Goal: Obtain resource: Download file/media

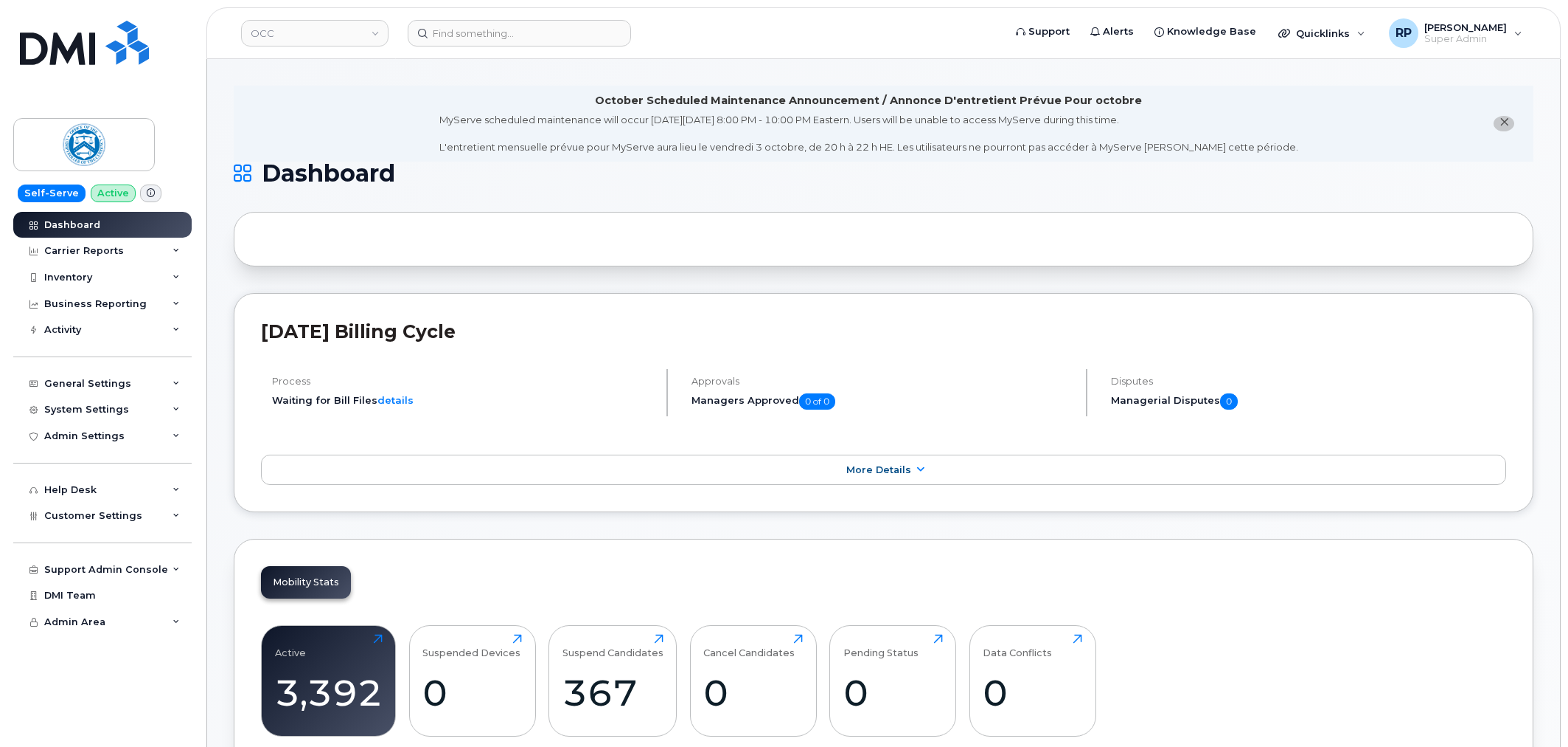
scroll to position [1894, 0]
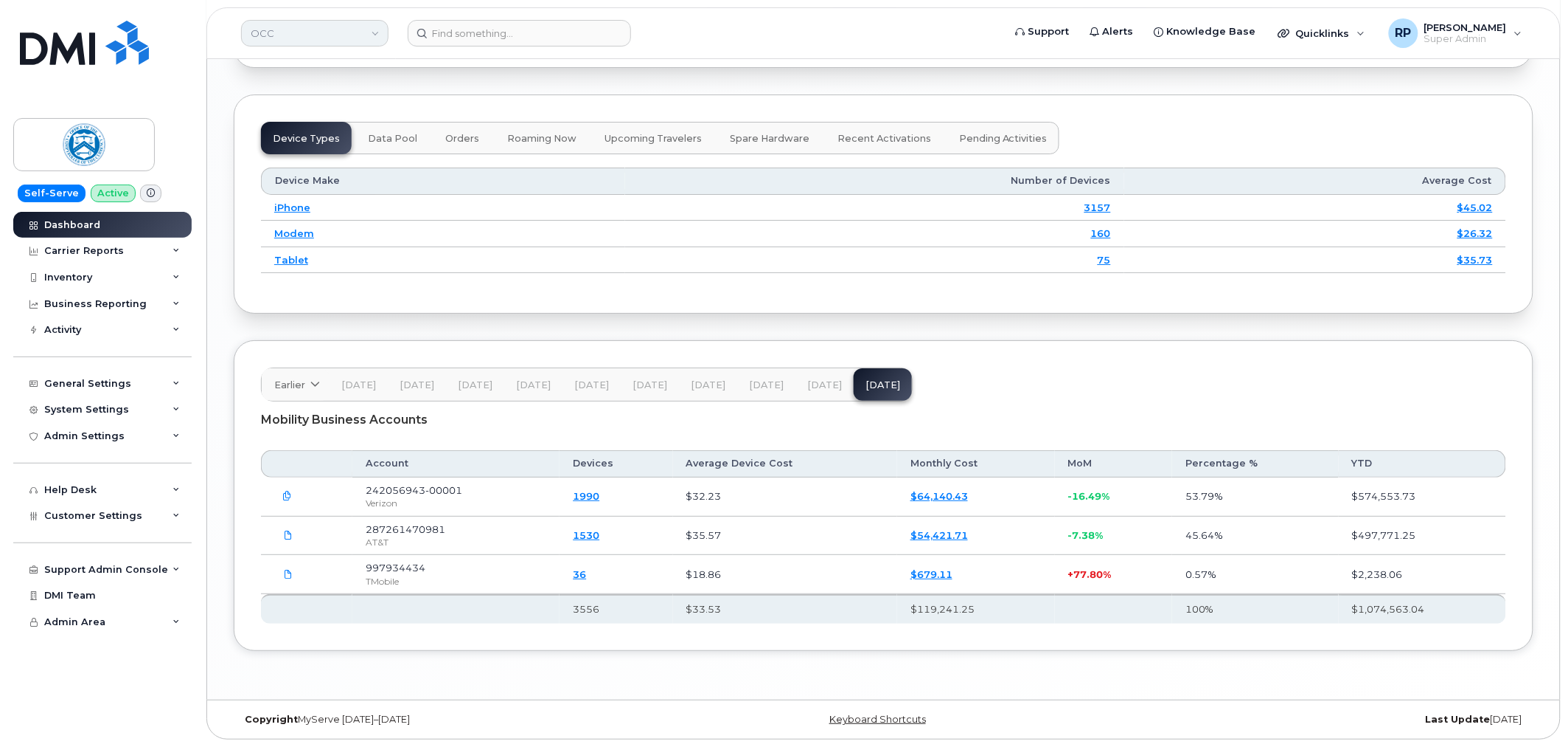
click at [356, 27] on link "OCC" at bounding box center [315, 33] width 147 height 26
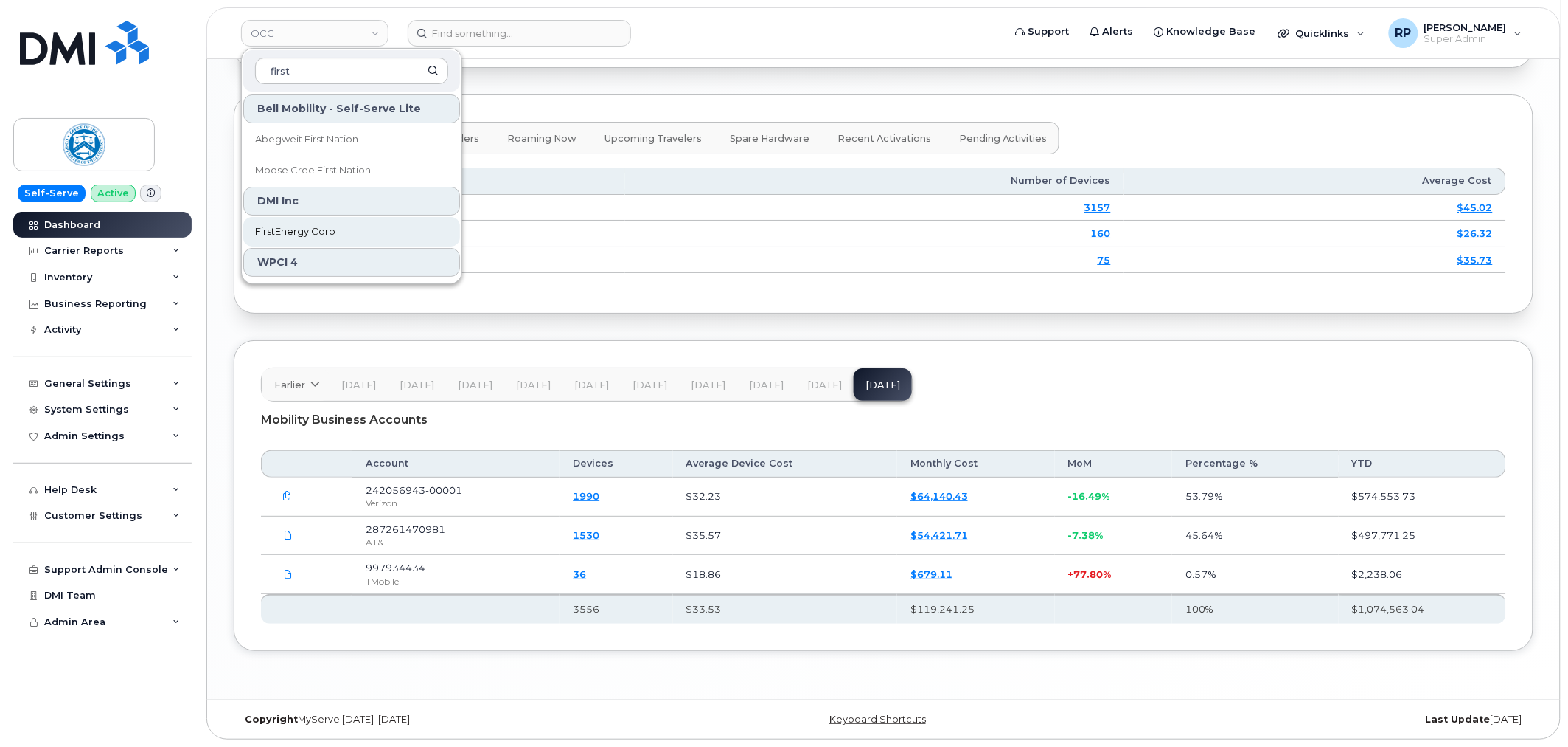
type input "first"
click at [303, 233] on span "FirstEnergy Corp" at bounding box center [295, 232] width 80 height 15
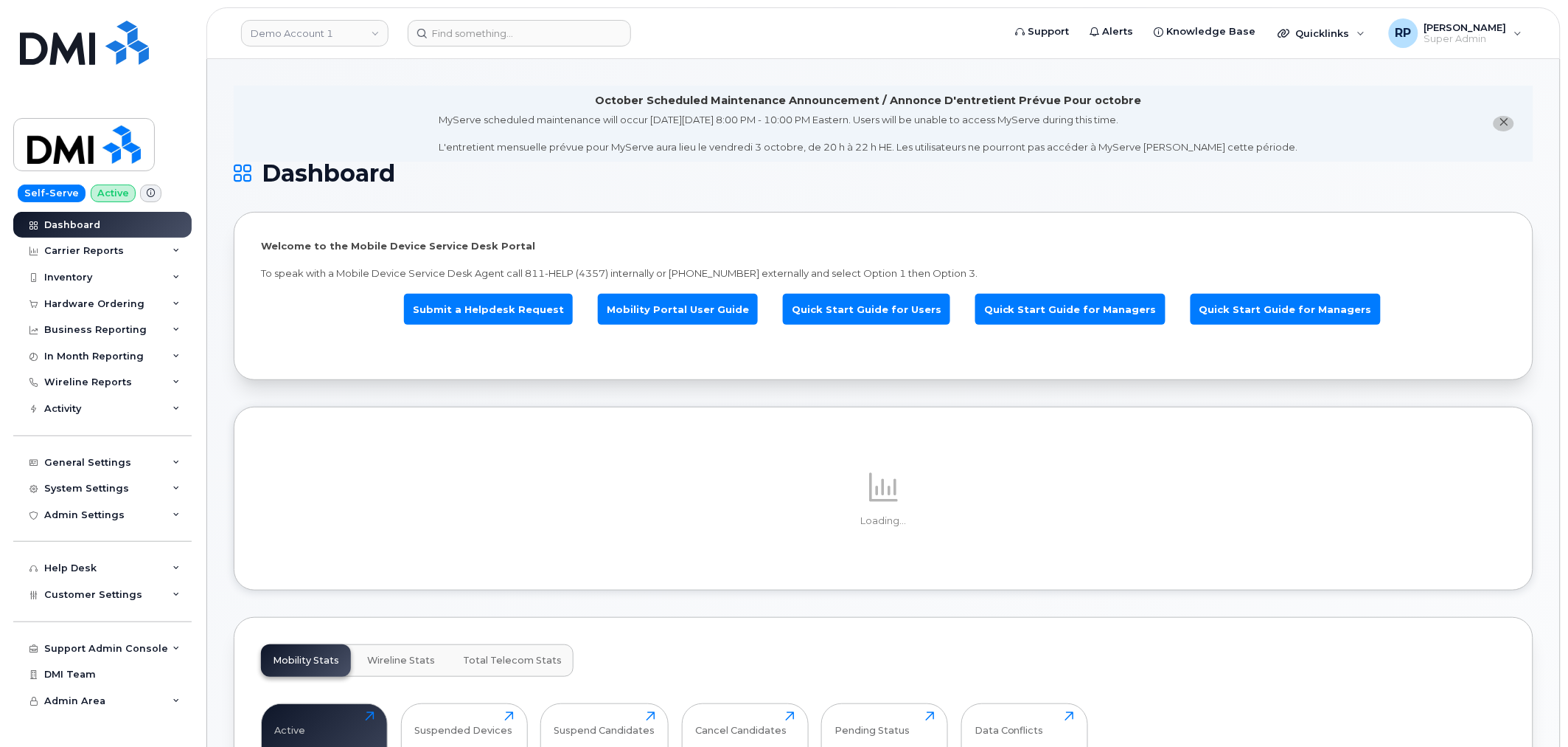
click at [285, 48] on header "Demo Account 1 Support Alerts Knowledge Base Quicklinks Suspend / Cancel Device…" at bounding box center [883, 33] width 1354 height 51
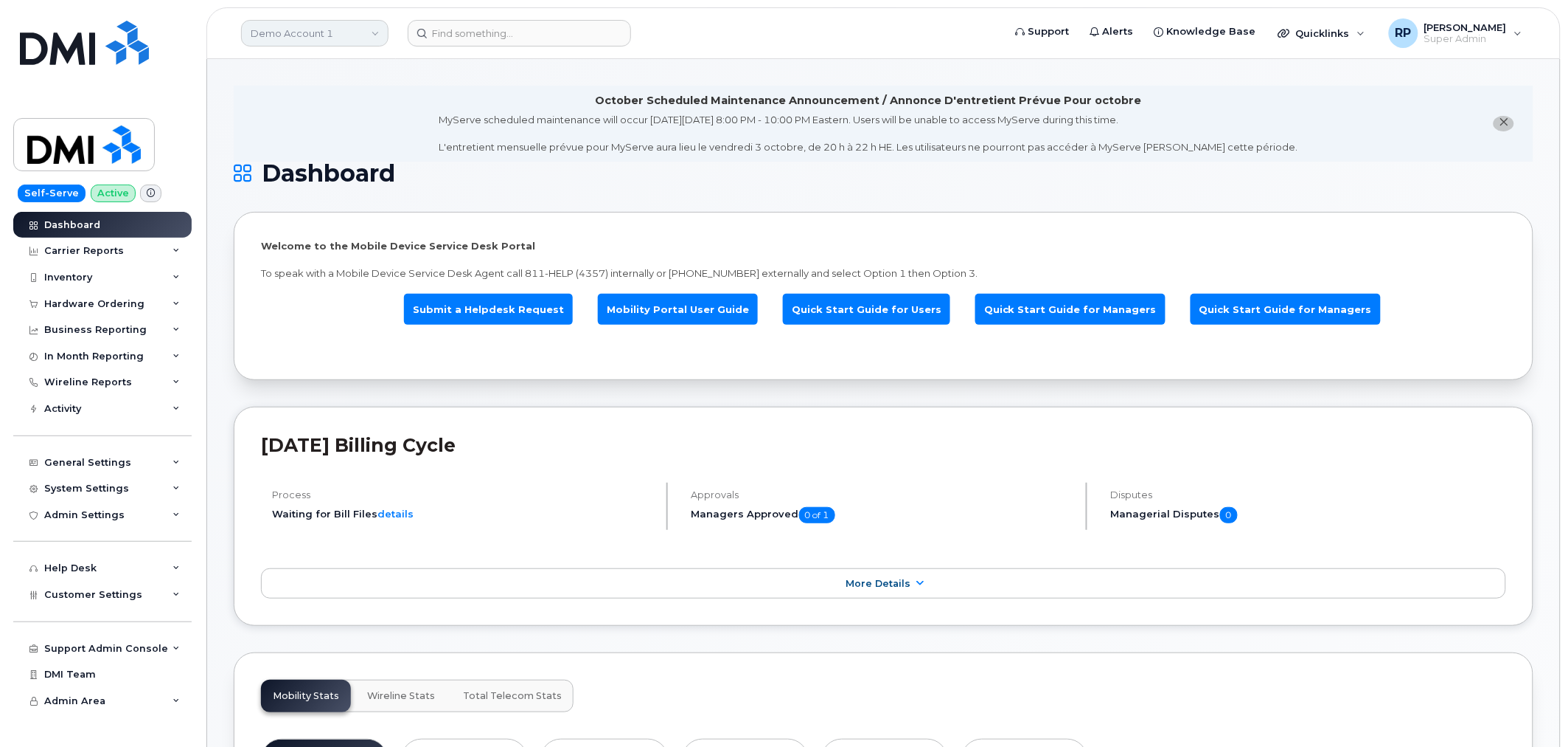
click at [293, 39] on link "Demo Account 1" at bounding box center [315, 33] width 147 height 26
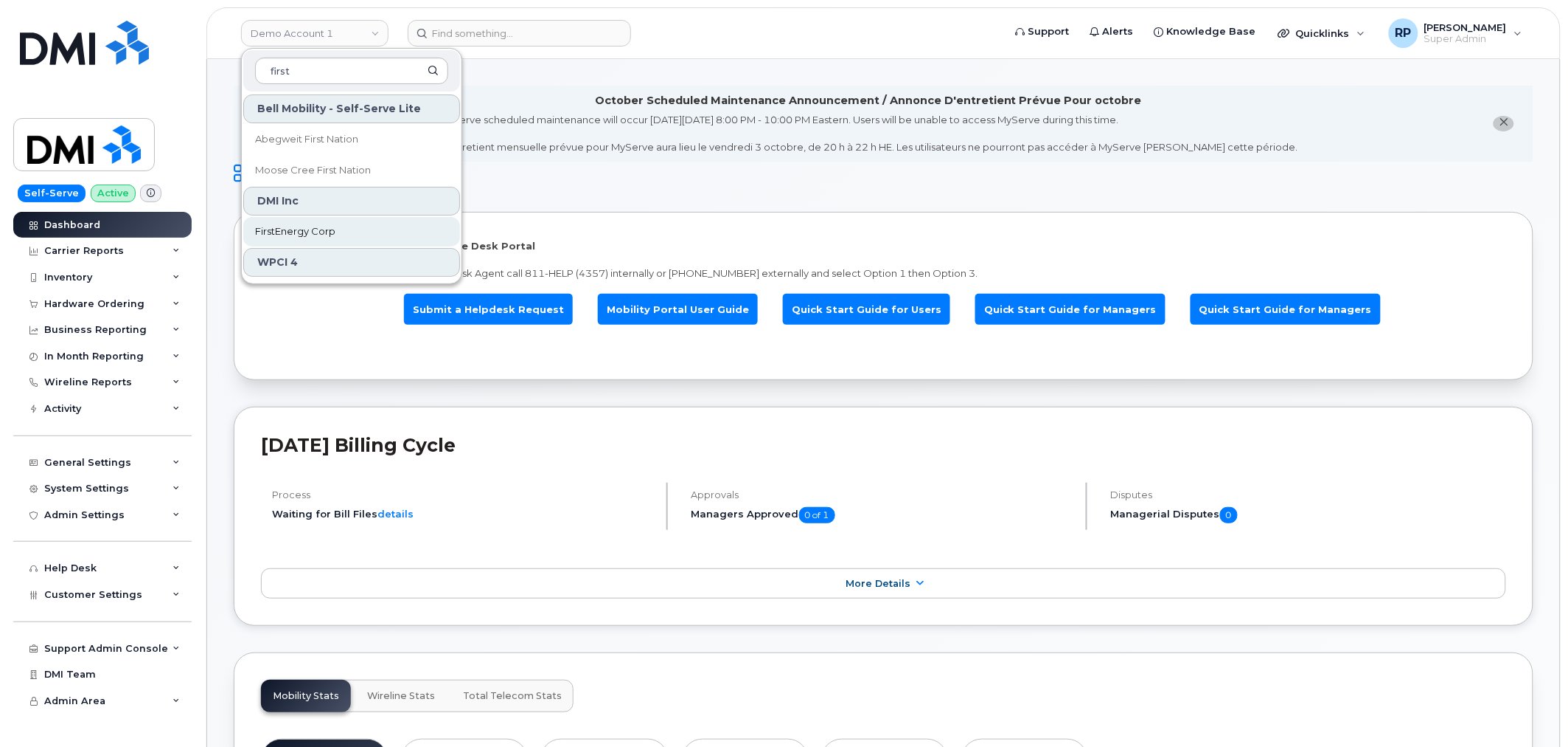
type input "first"
click at [312, 225] on span "FirstEnergy Corp" at bounding box center [295, 232] width 80 height 15
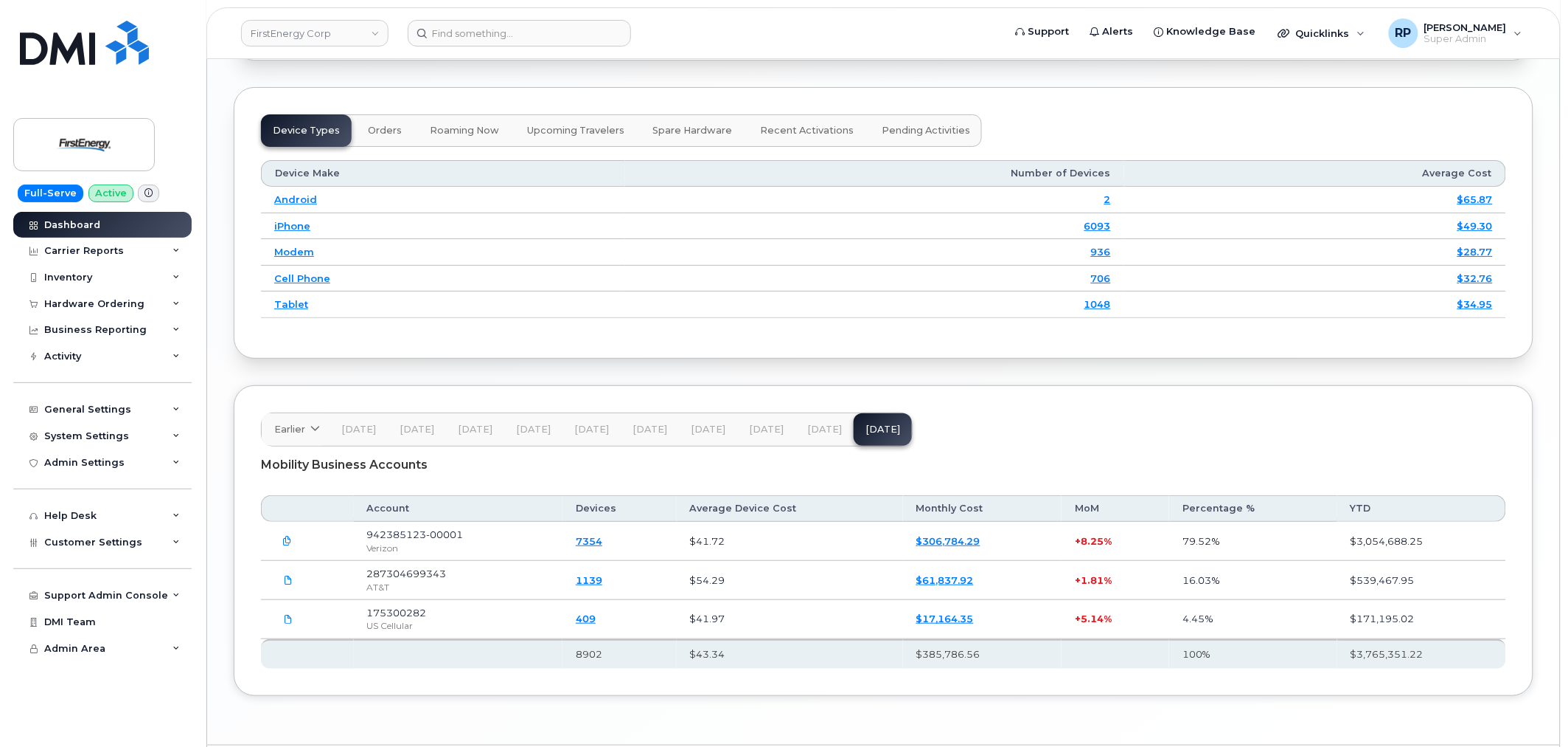
scroll to position [2061, 0]
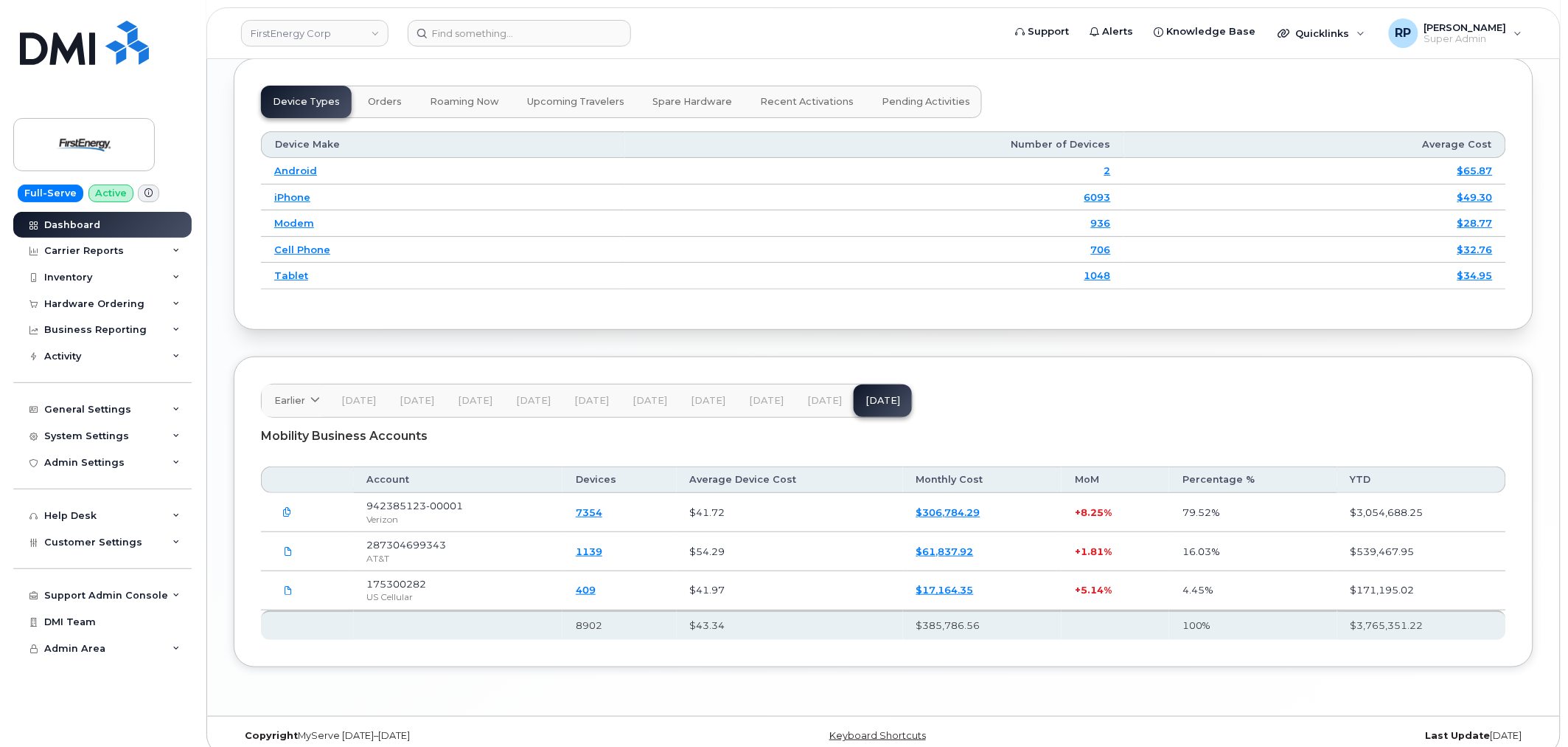
click at [286, 508] on icon "button" at bounding box center [287, 513] width 9 height 9
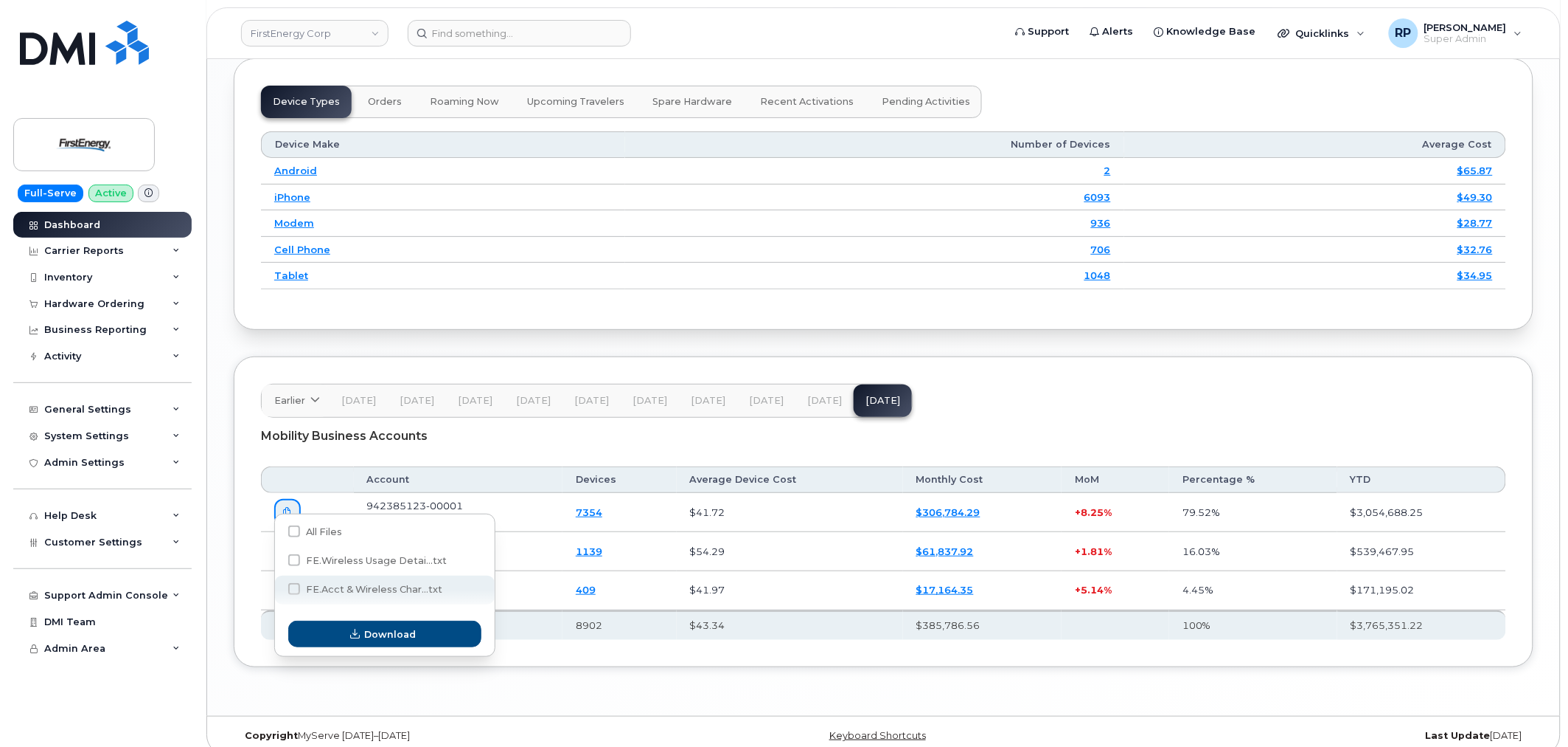
click at [297, 592] on span at bounding box center [294, 588] width 12 height 12
click at [278, 592] on input "FE.Acct & Wireless Char...txt" at bounding box center [274, 589] width 7 height 7
checkbox input "true"
click at [372, 640] on span "Download" at bounding box center [390, 634] width 51 height 14
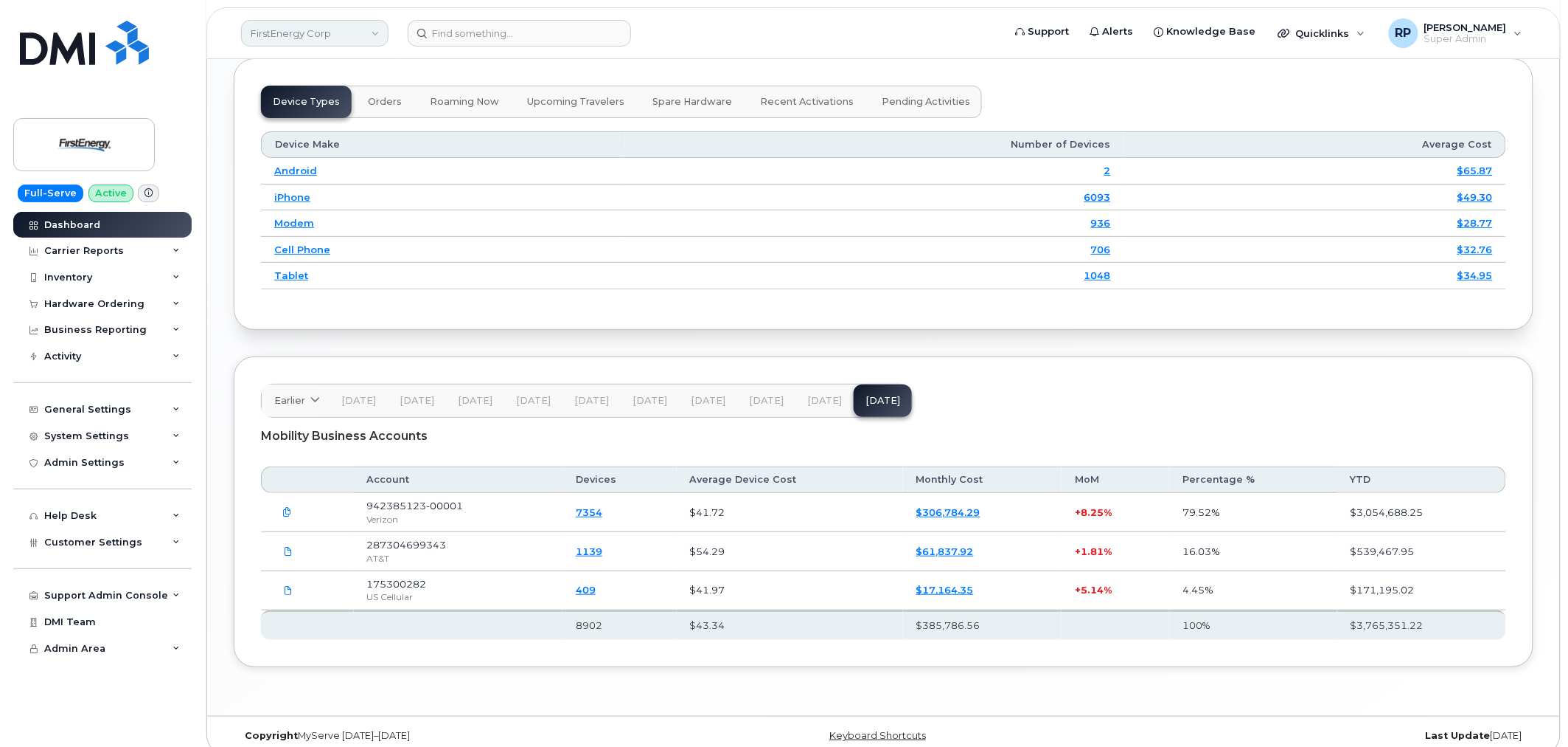
click at [352, 30] on link "FirstEnergy Corp" at bounding box center [315, 33] width 147 height 26
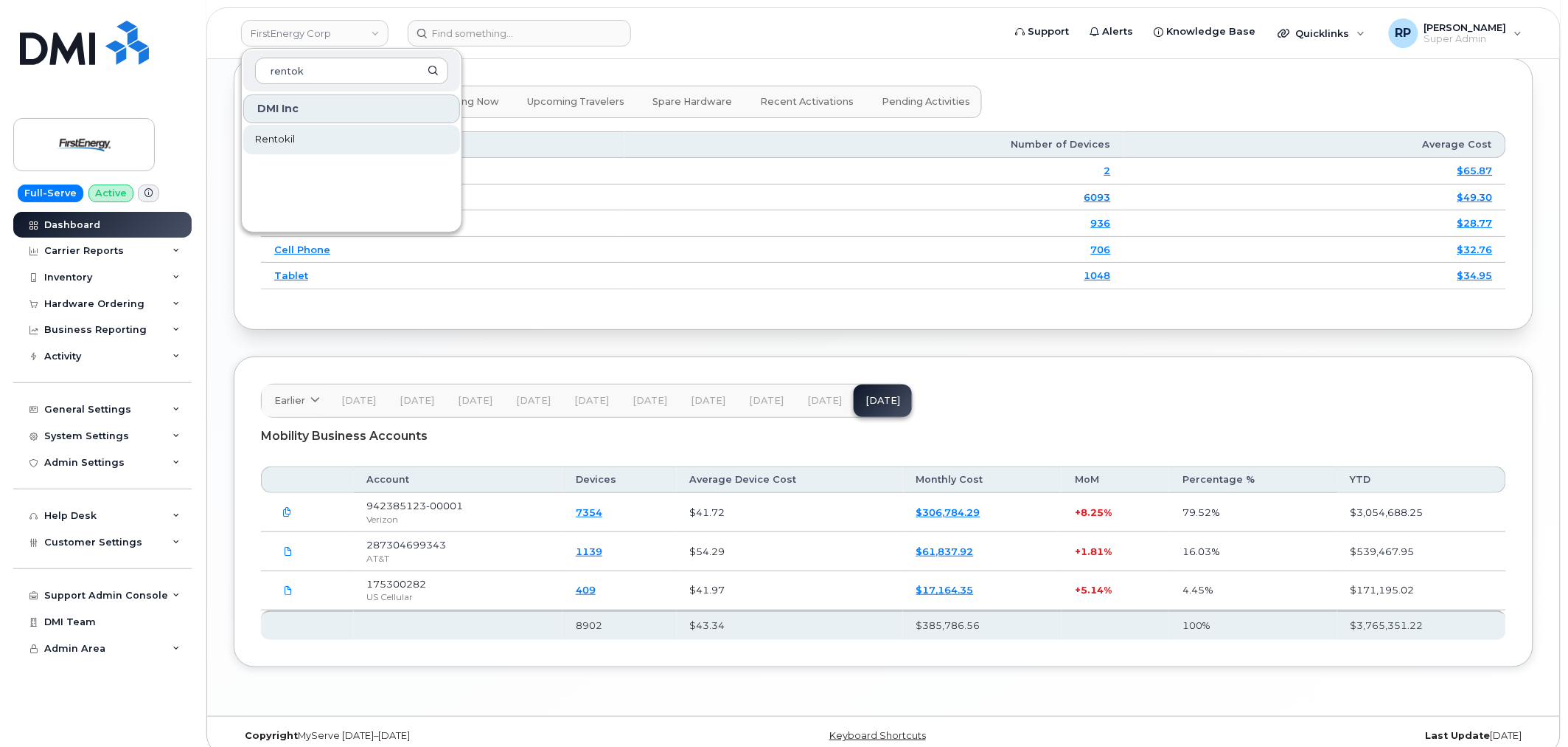
type input "rentok"
click at [312, 142] on link "Rentokil" at bounding box center [352, 140] width 217 height 30
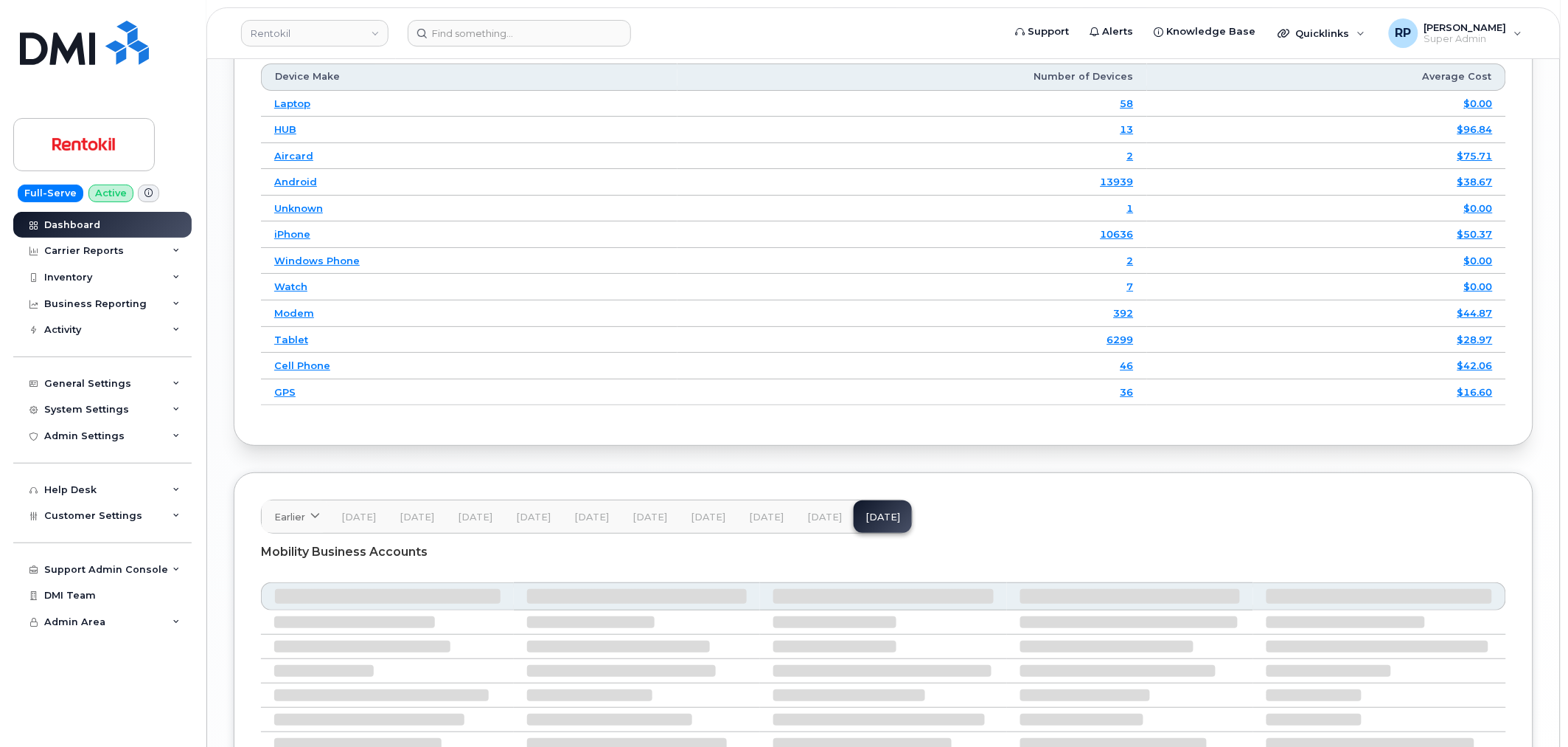
scroll to position [2084, 0]
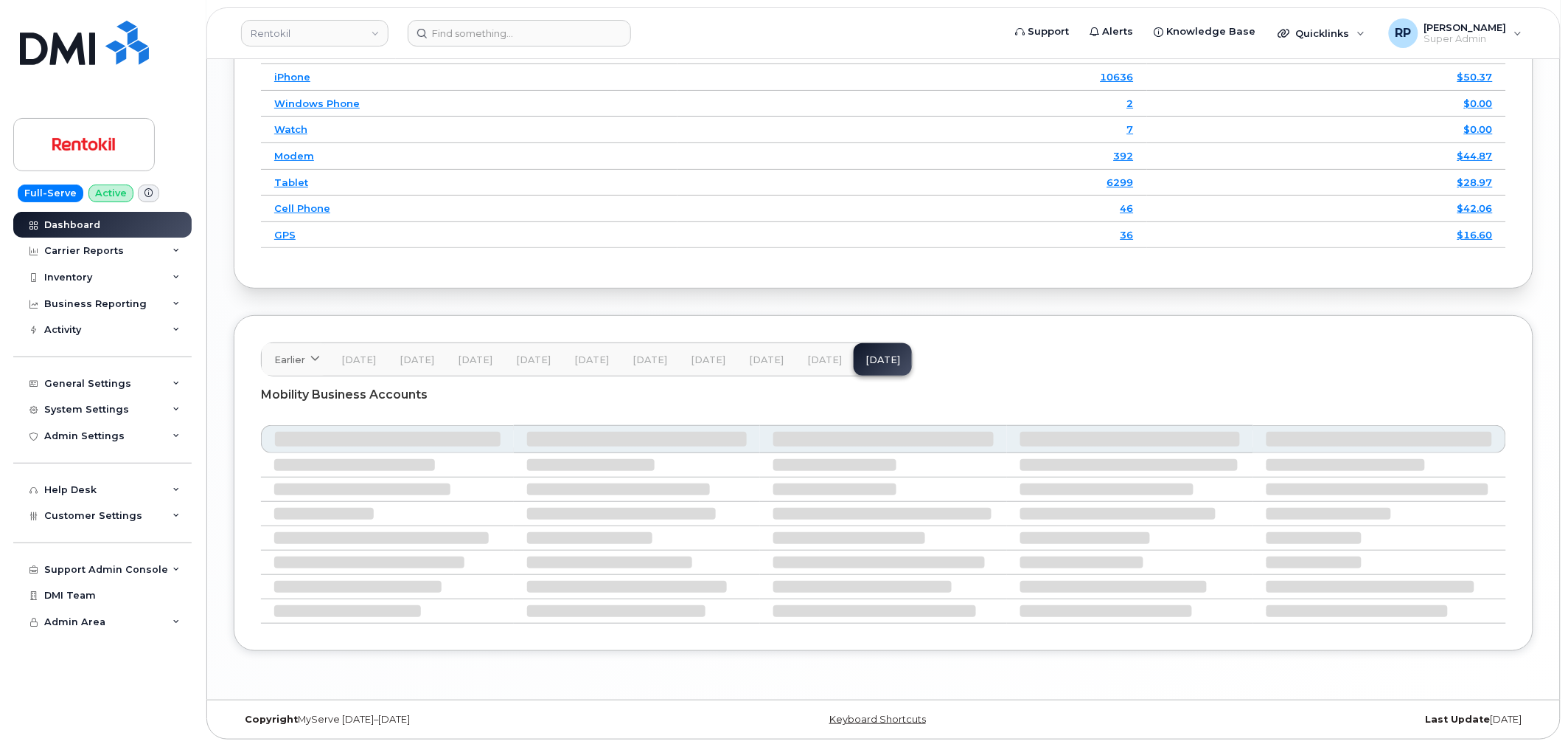
click at [807, 362] on span "[DATE]" at bounding box center [824, 359] width 35 height 12
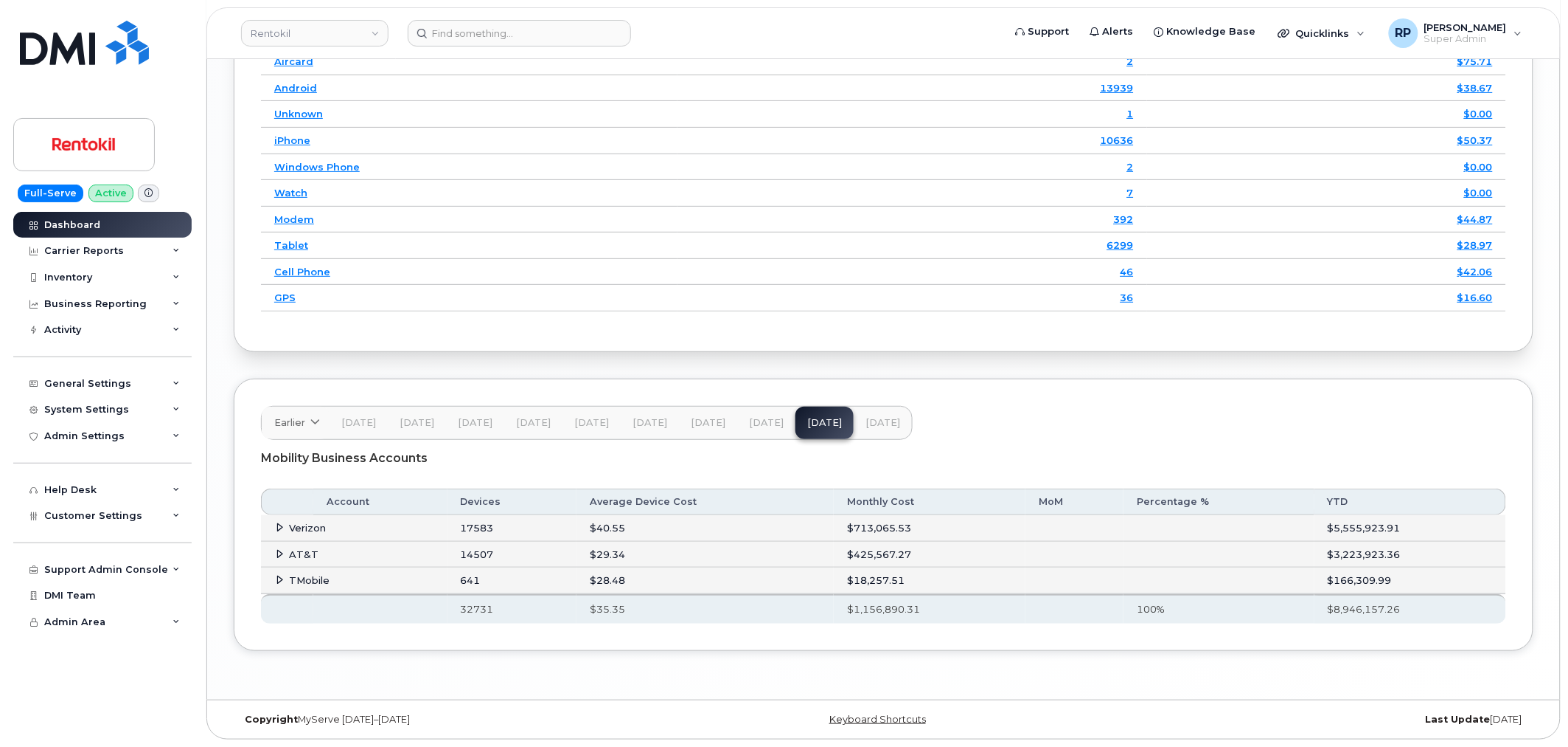
click at [278, 552] on icon at bounding box center [280, 554] width 9 height 9
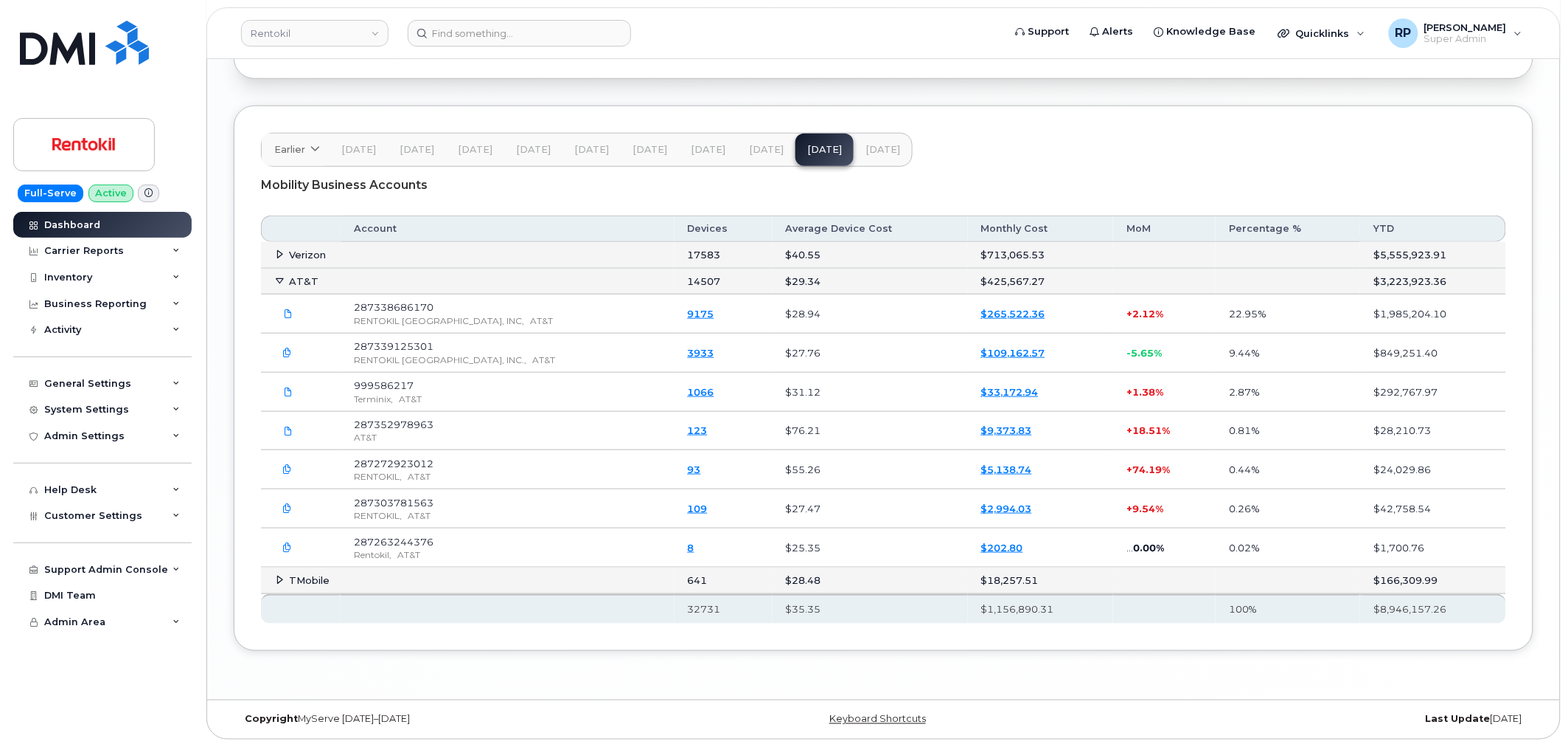
scroll to position [2388, 0]
click at [854, 145] on button "Sep 25" at bounding box center [883, 149] width 58 height 33
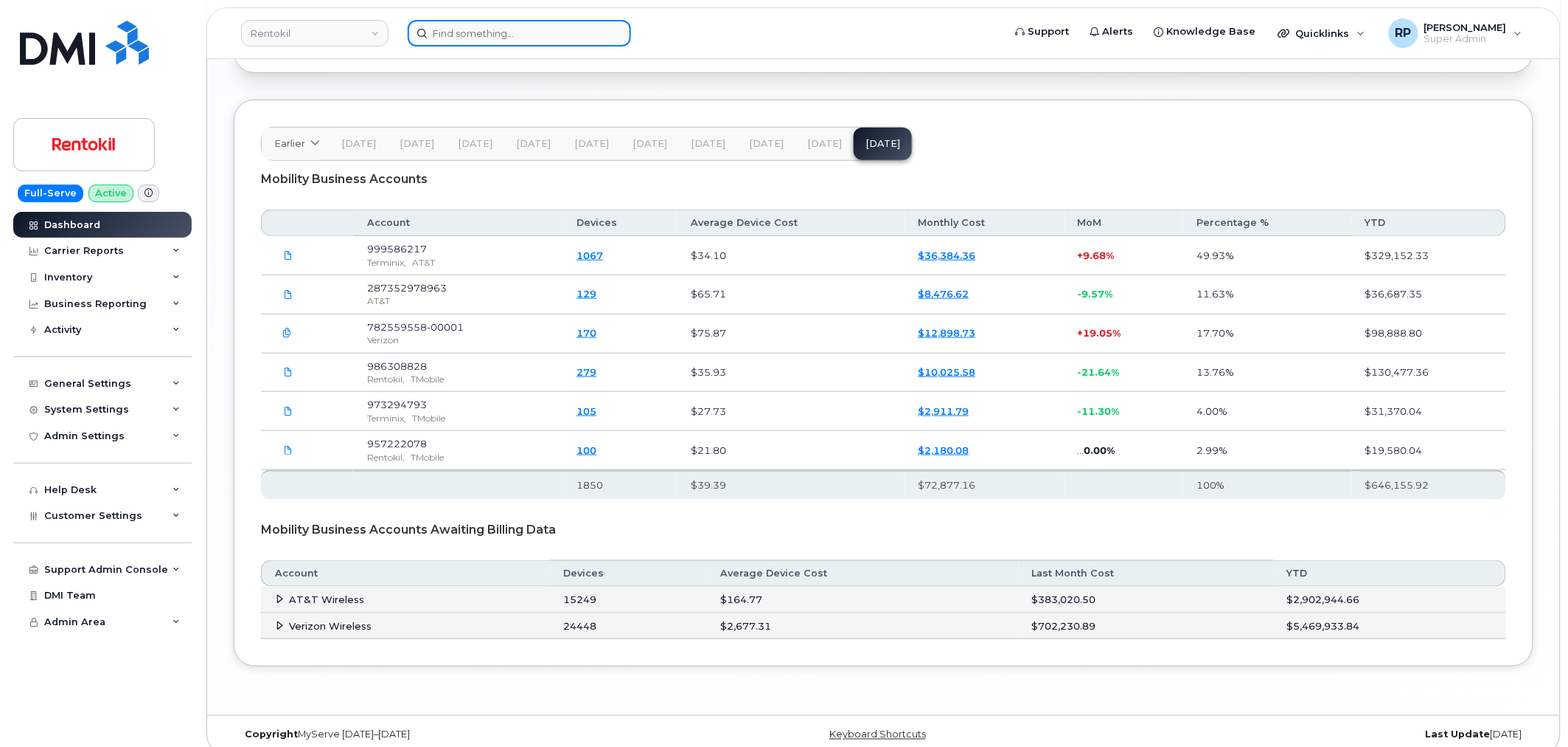
click at [468, 40] on input at bounding box center [519, 33] width 223 height 26
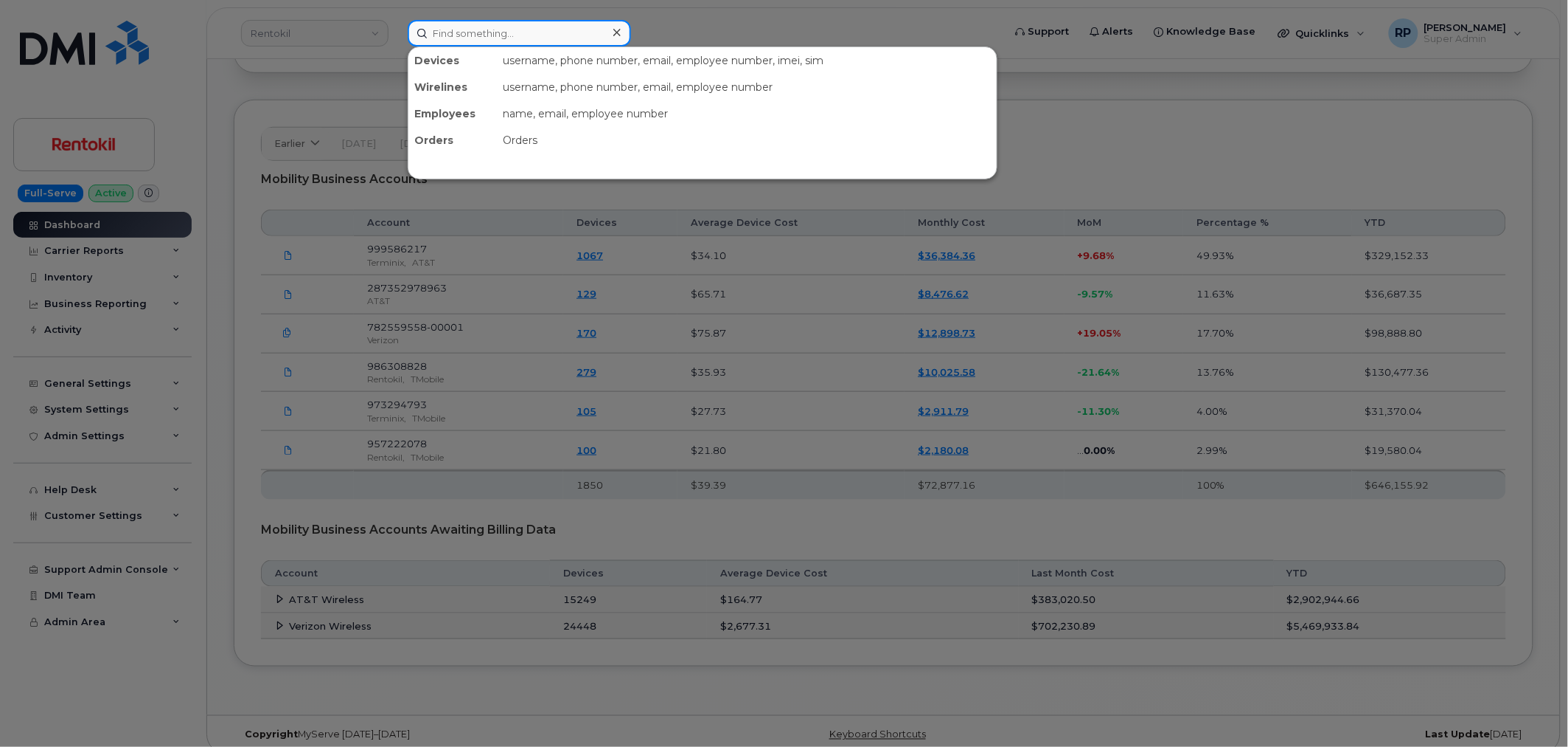
paste input "639-480-9066"
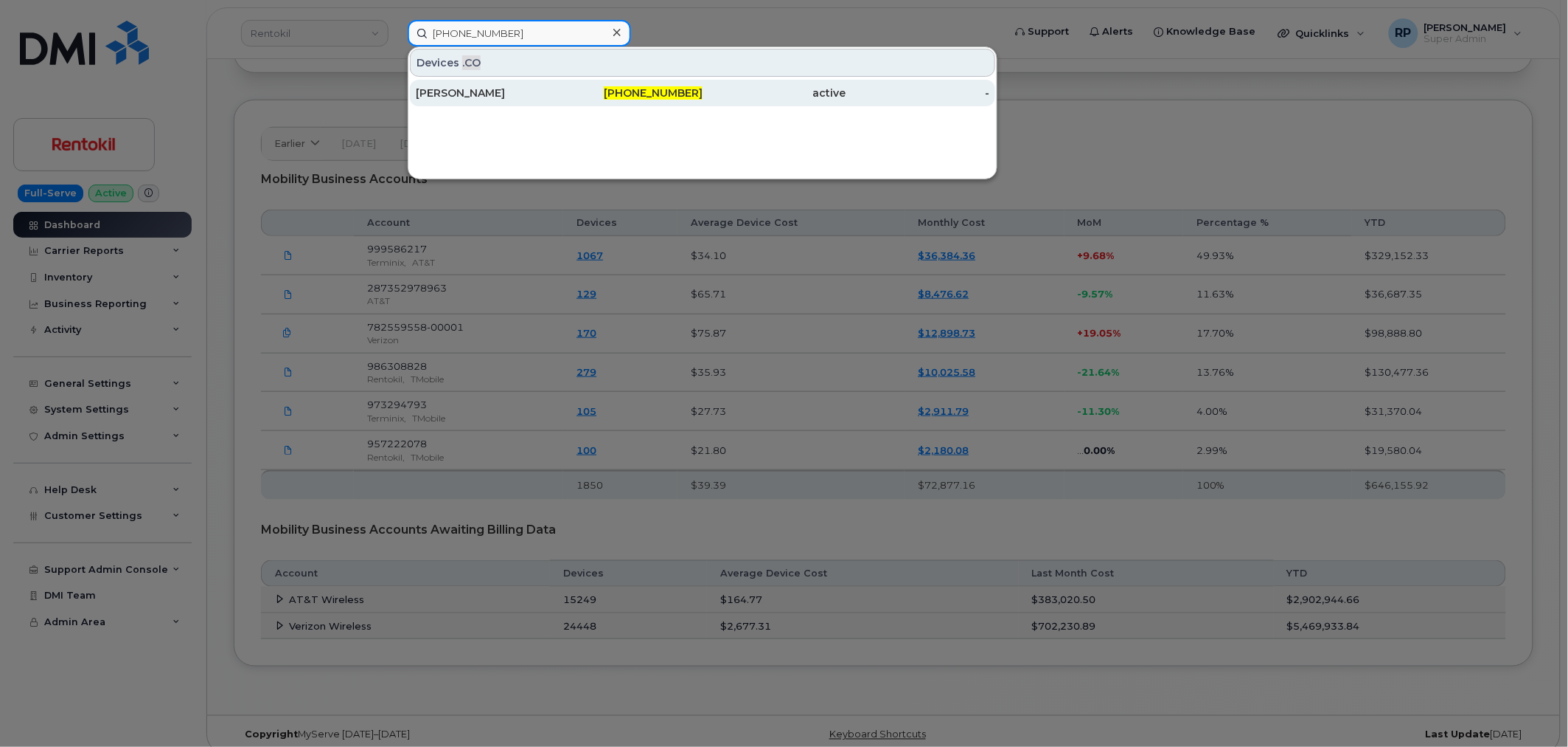
type input "639-480-9066"
click at [491, 90] on div "Athena Lavalee" at bounding box center [488, 93] width 144 height 15
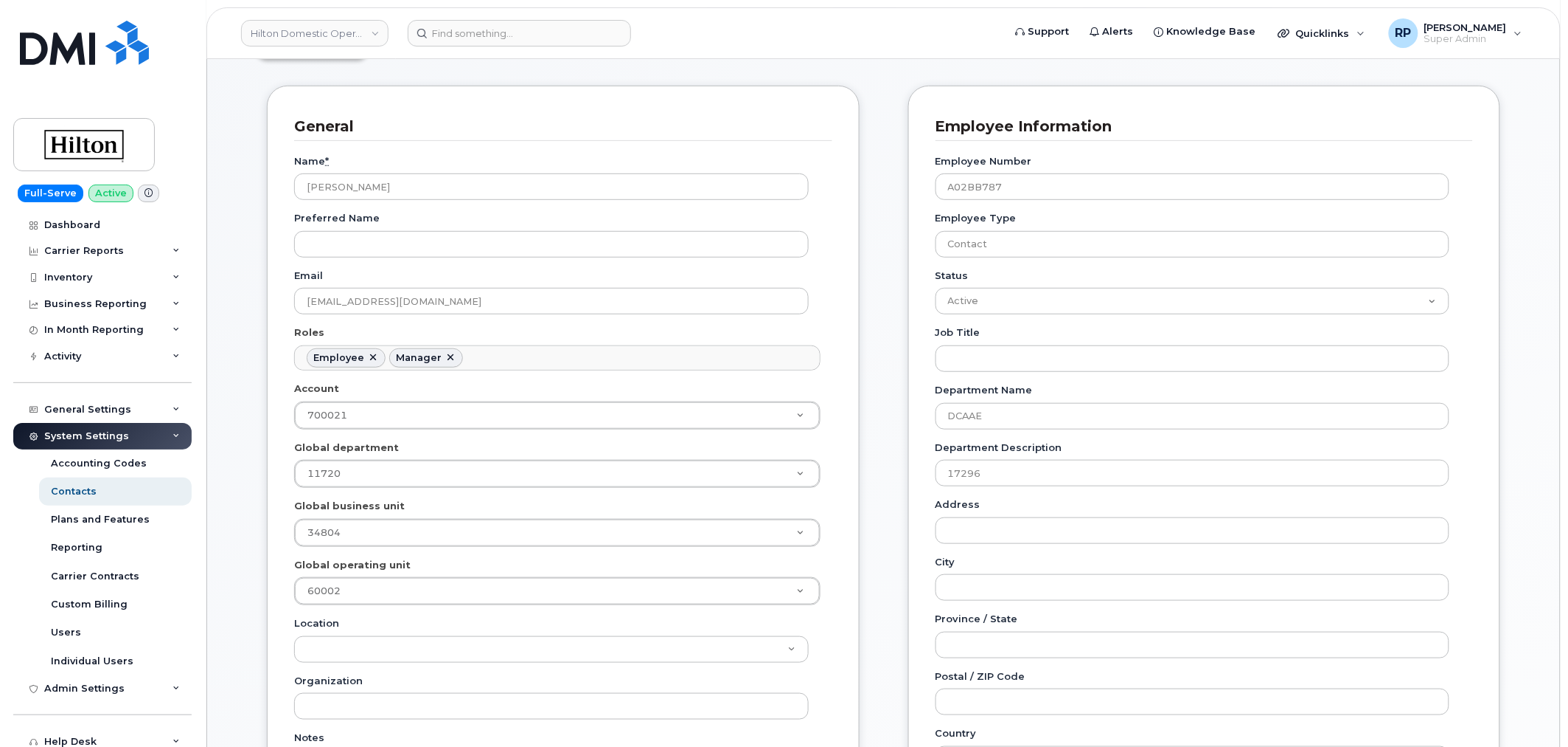
scroll to position [45, 0]
click at [104, 303] on div "Business Reporting" at bounding box center [95, 303] width 103 height 12
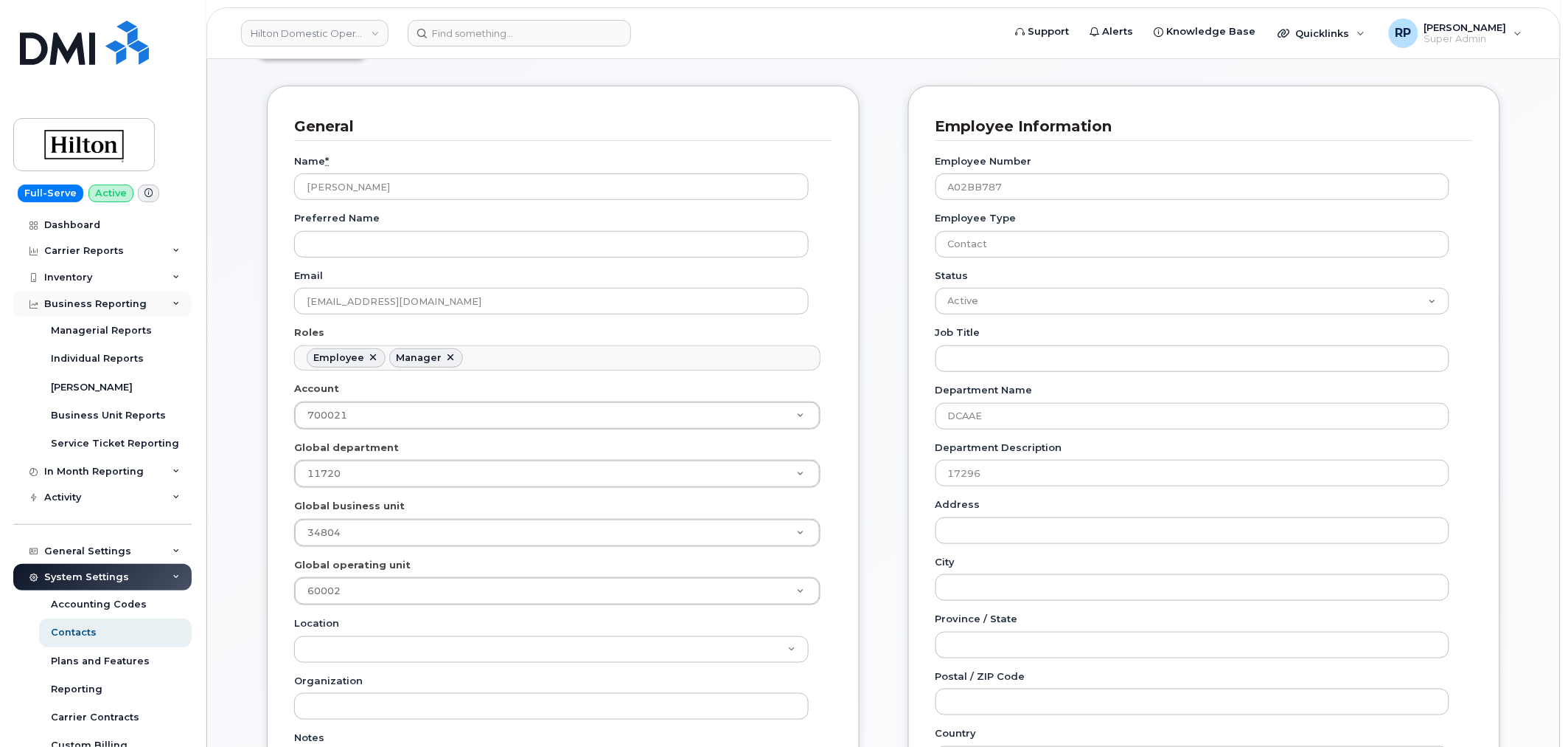
click at [104, 303] on div "Business Reporting" at bounding box center [95, 303] width 103 height 12
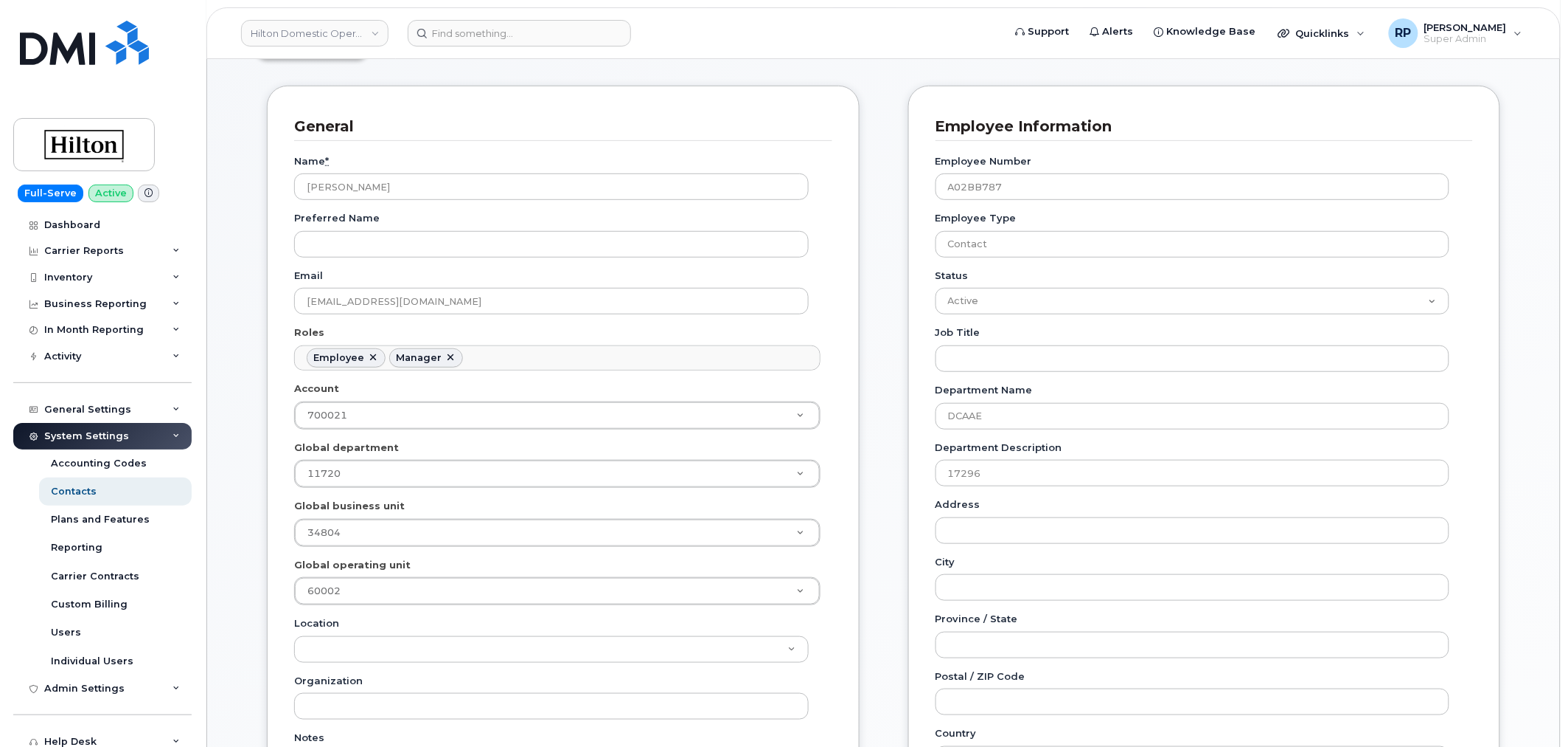
click at [158, 433] on div "System Settings" at bounding box center [102, 436] width 178 height 26
